Goal: Transaction & Acquisition: Purchase product/service

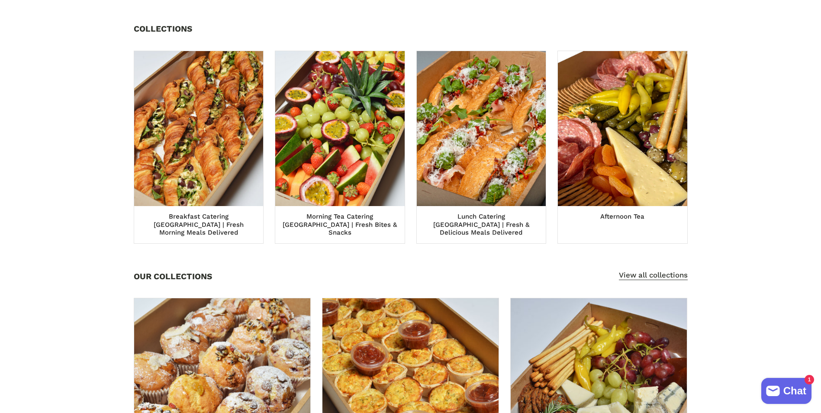
scroll to position [390, 0]
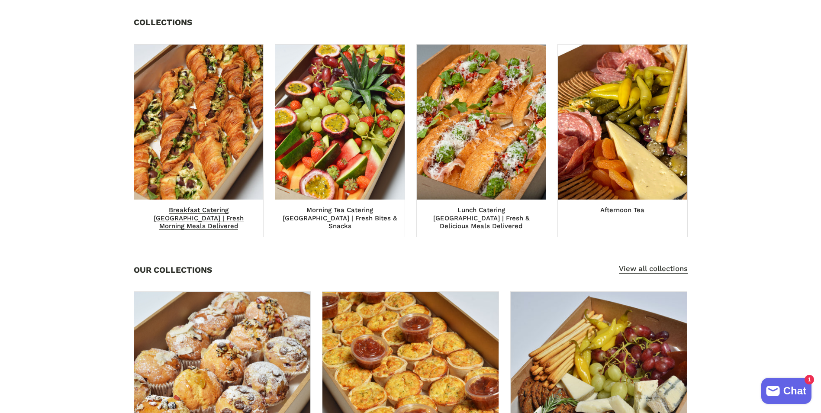
click at [200, 168] on img at bounding box center [199, 122] width 142 height 171
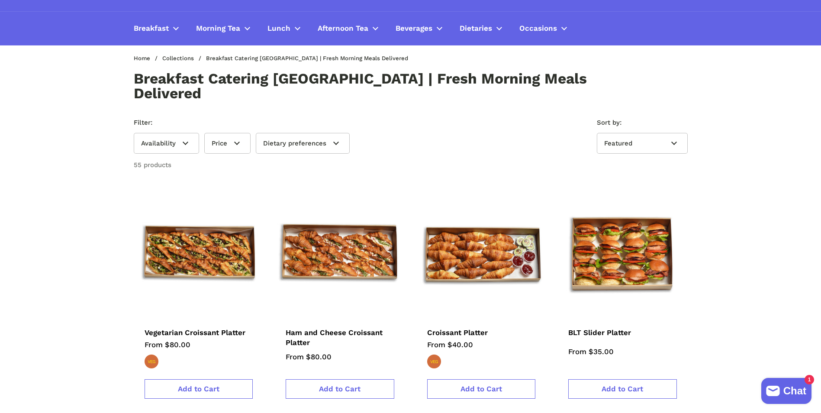
scroll to position [130, 0]
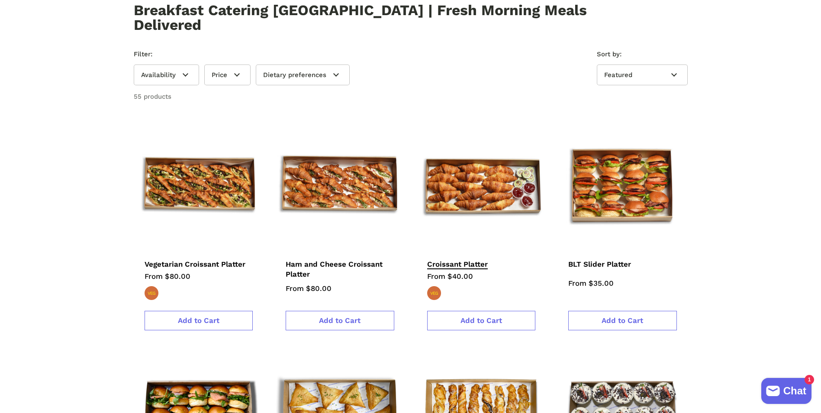
click at [468, 260] on span "Croissant Platter" at bounding box center [457, 265] width 61 height 10
